Goal: Task Accomplishment & Management: Use online tool/utility

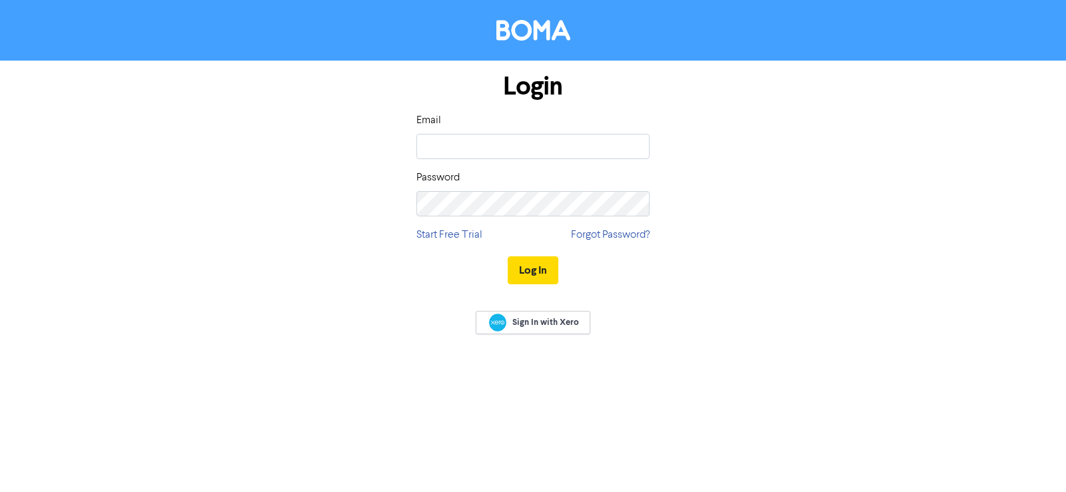
type input "[EMAIL_ADDRESS][DOMAIN_NAME]"
click at [508, 257] on button "Log In" at bounding box center [533, 271] width 51 height 28
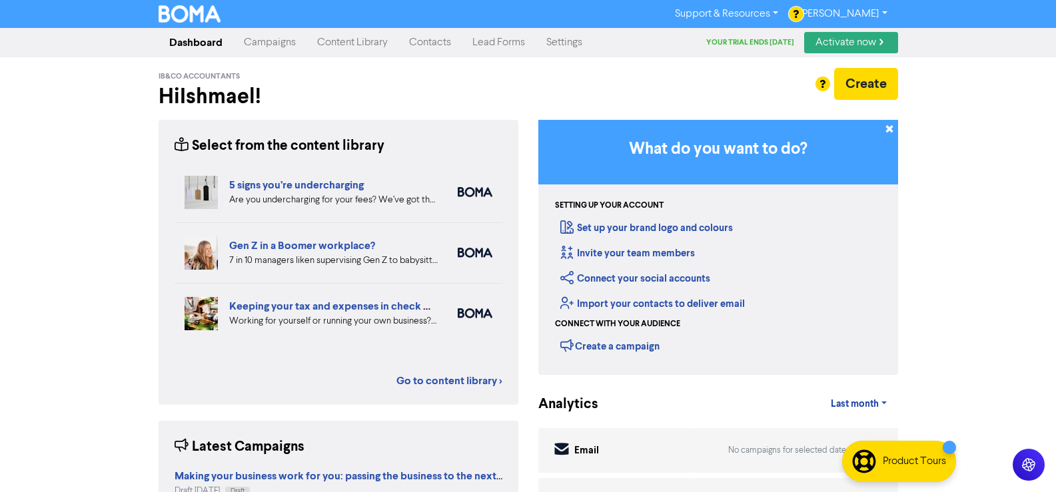
click at [502, 49] on link "Lead Forms" at bounding box center [499, 42] width 74 height 27
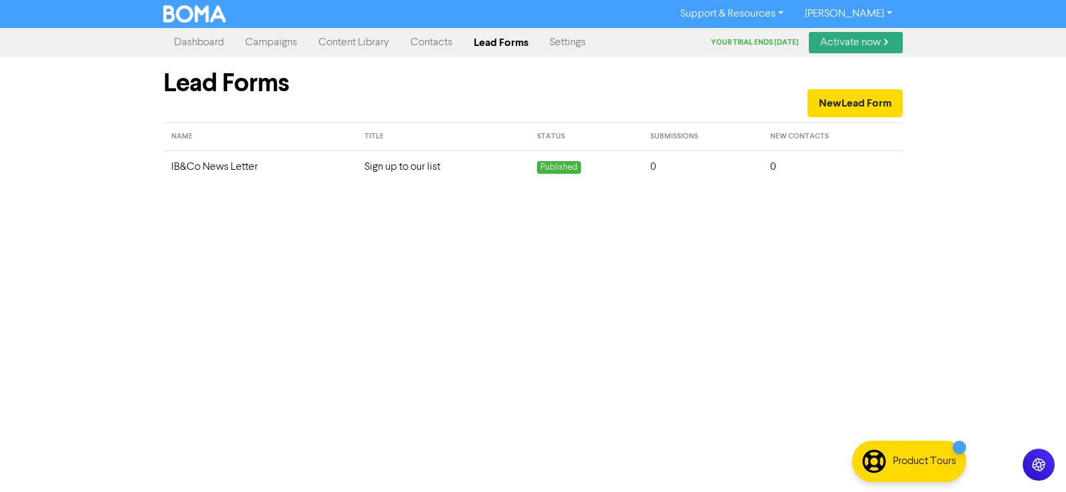
click at [245, 168] on td "IB&Co News Letter" at bounding box center [259, 167] width 193 height 33
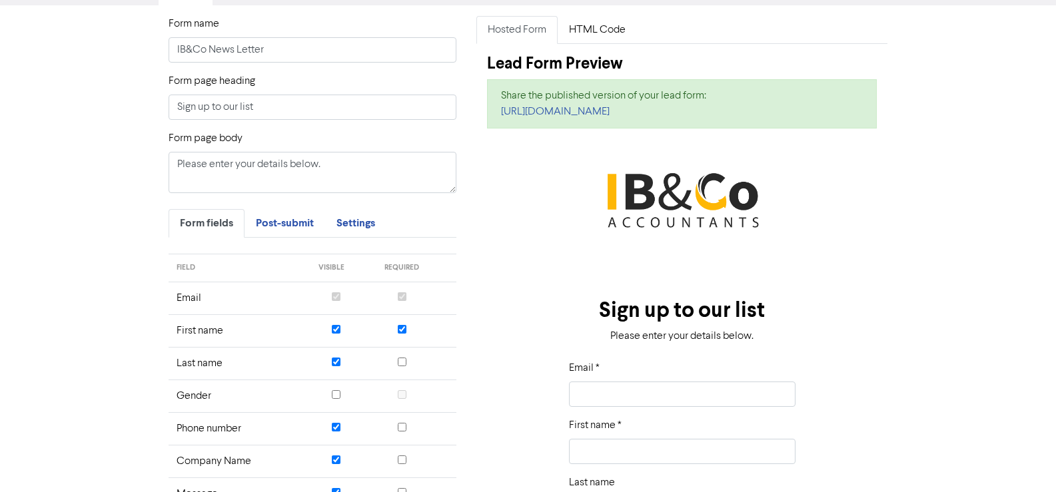
scroll to position [67, 0]
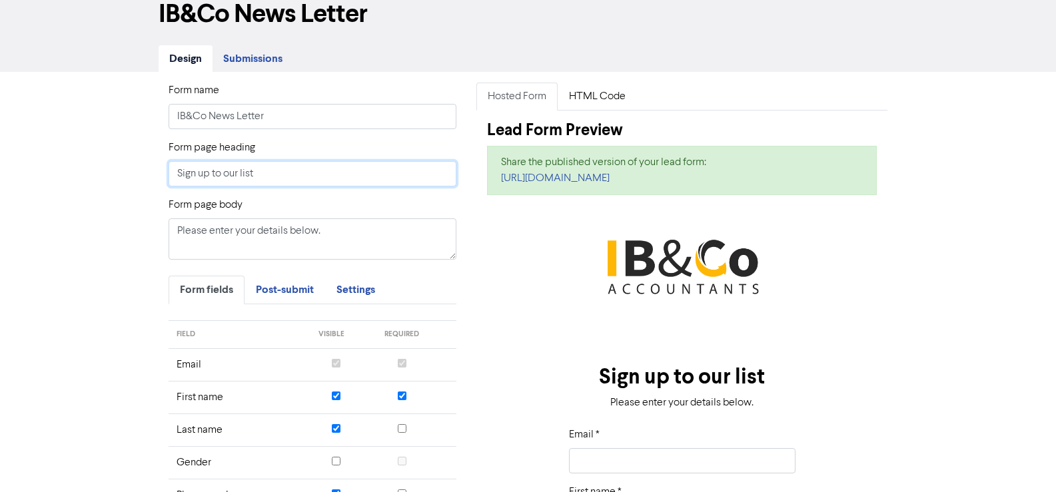
click at [266, 181] on input "Sign up to our list" at bounding box center [313, 173] width 288 height 25
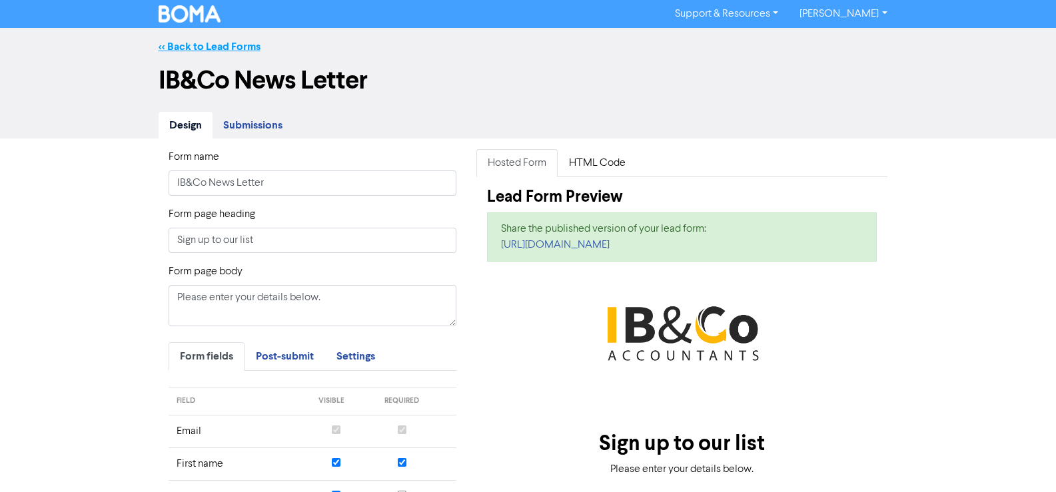
click at [199, 49] on link "<< Back to Lead Forms" at bounding box center [210, 46] width 102 height 13
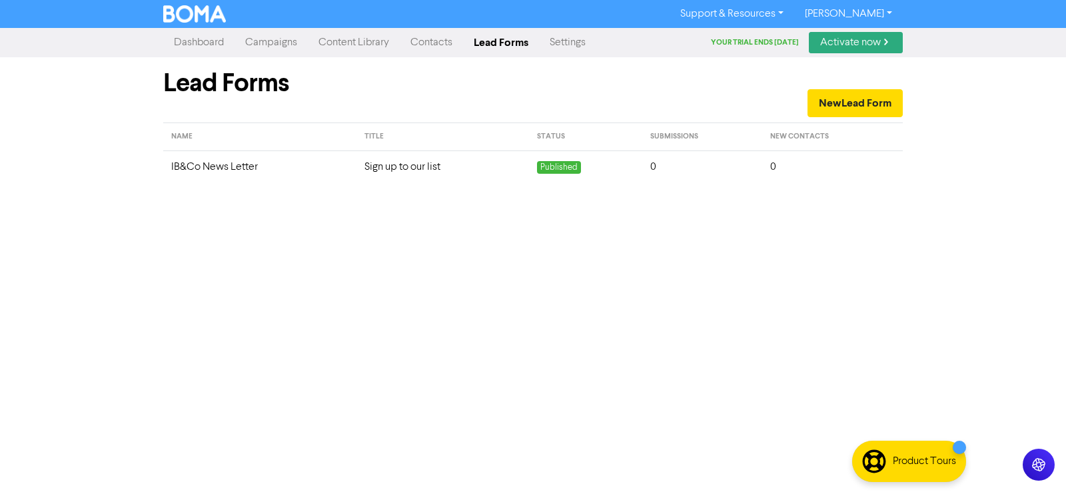
click at [354, 45] on link "Content Library" at bounding box center [354, 42] width 92 height 27
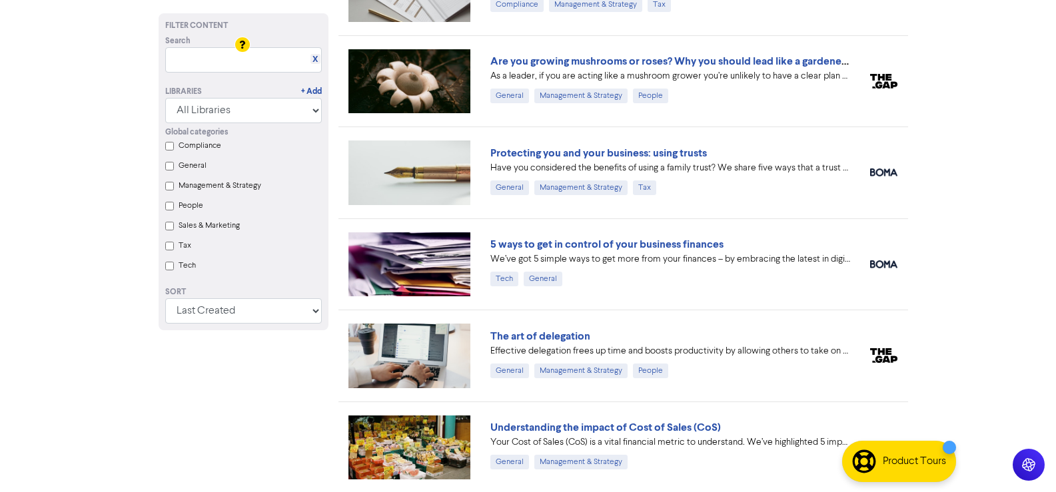
scroll to position [1133, 0]
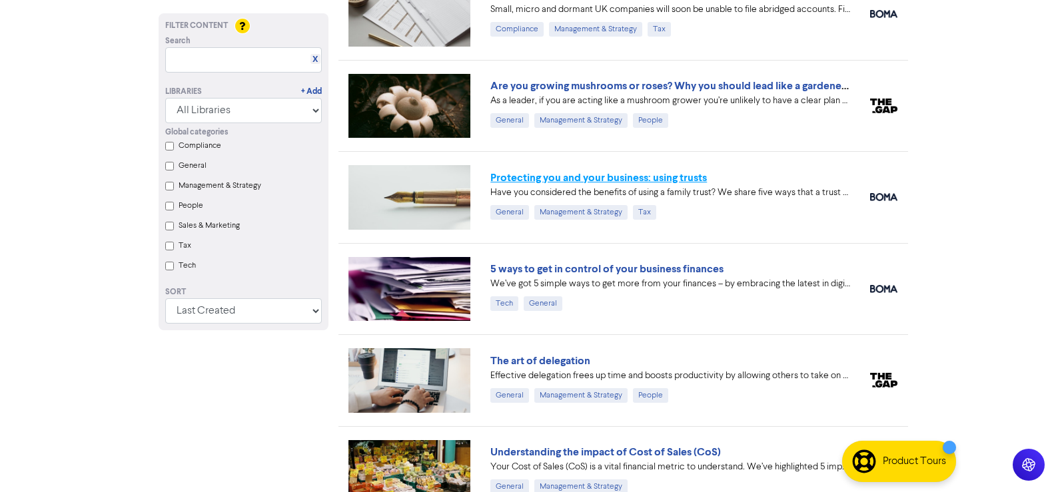
click at [658, 179] on link "Protecting you and your business: using trusts" at bounding box center [598, 177] width 217 height 13
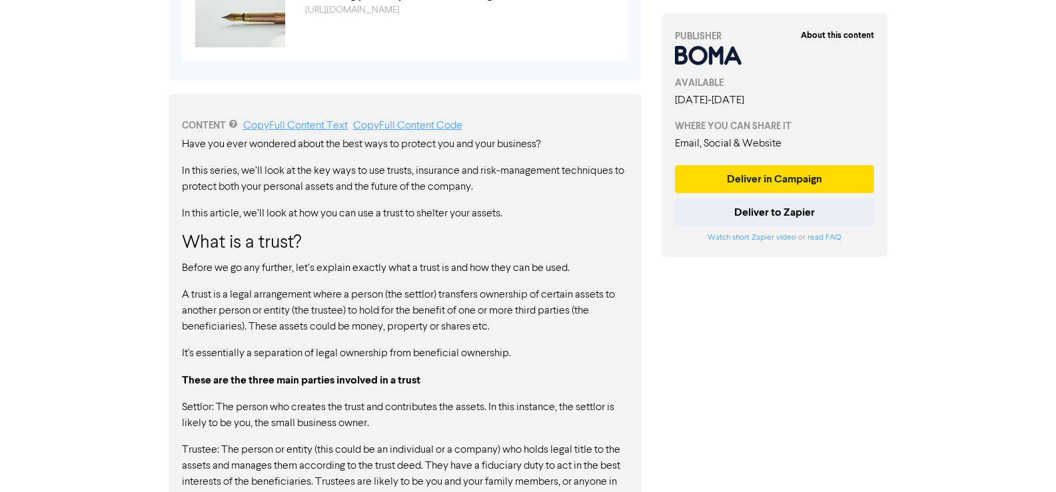
scroll to position [600, 0]
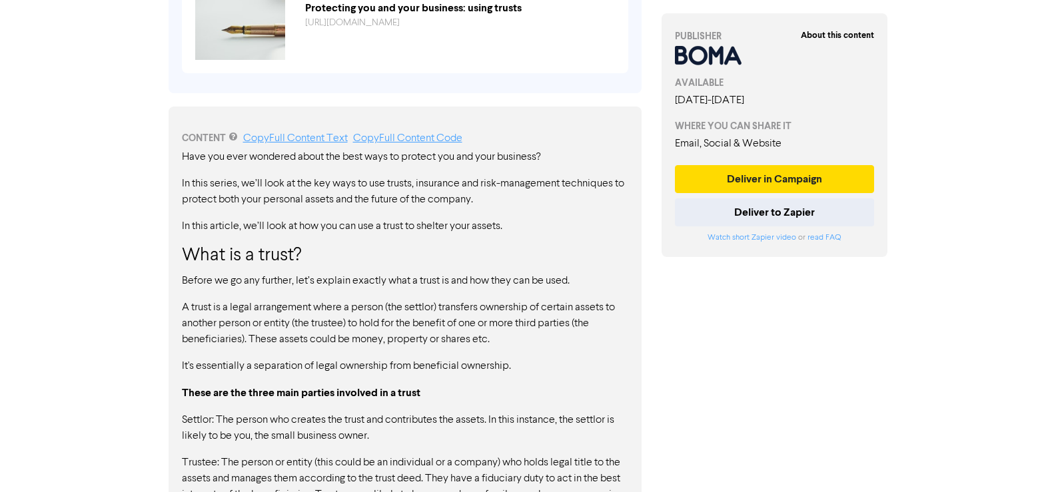
drag, startPoint x: 186, startPoint y: 152, endPoint x: 194, endPoint y: 167, distance: 17.3
drag, startPoint x: 180, startPoint y: 157, endPoint x: 192, endPoint y: 163, distance: 13.4
drag, startPoint x: 183, startPoint y: 155, endPoint x: 266, endPoint y: 157, distance: 82.6
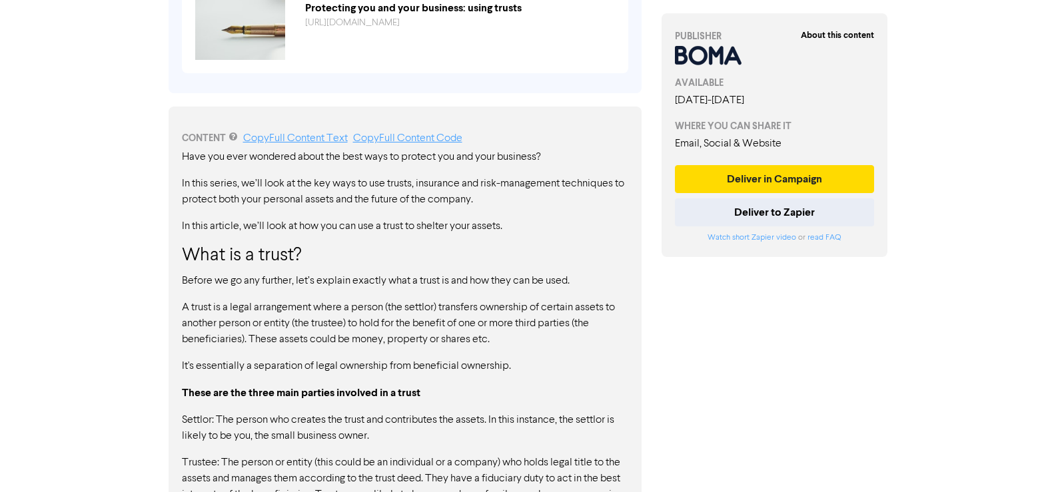
click at [266, 157] on p "Have you ever wondered about the best ways to protect you and your business?" at bounding box center [405, 157] width 446 height 16
click at [526, 154] on p "Have you ever wondered about the best ways to protect you and your business?" at bounding box center [405, 157] width 446 height 16
click at [525, 155] on p "Have you ever wondered about the best ways to protect you and your business?" at bounding box center [405, 157] width 446 height 16
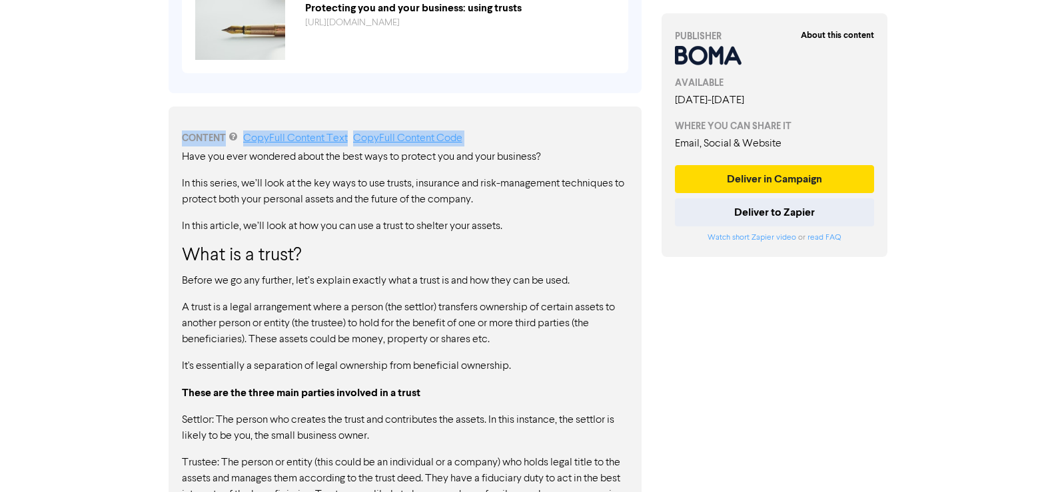
drag, startPoint x: 183, startPoint y: 137, endPoint x: 205, endPoint y: 153, distance: 26.6
click at [403, 181] on p "In this series, we’ll look at the key ways to use trusts, insurance and risk-ma…" at bounding box center [405, 192] width 446 height 32
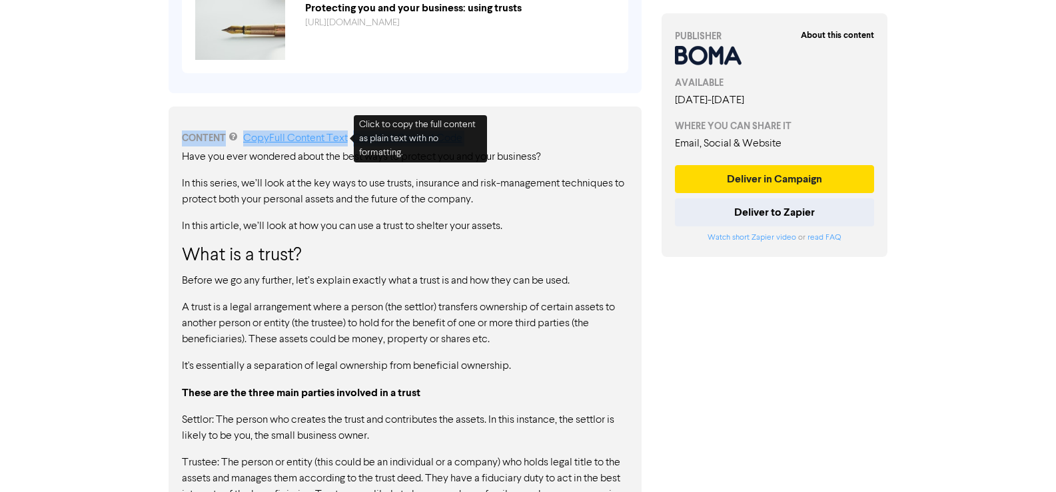
click at [294, 135] on link "Copy Full Content Text" at bounding box center [295, 138] width 105 height 11
copy div "LOREMIP Dolo Sita Consect Adip Elit Sedd Eiusmod Temp Inci utl etdo magnaali en…"
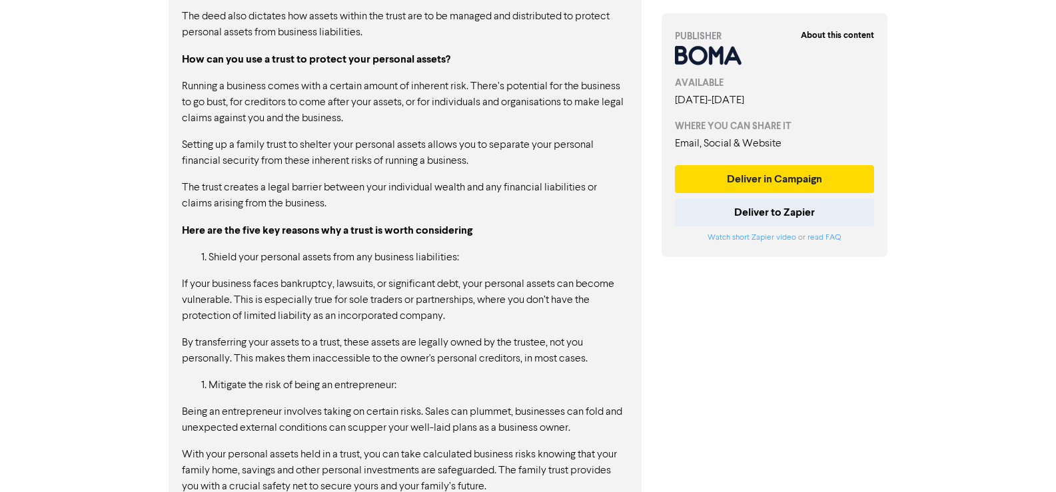
scroll to position [1267, 0]
